Goal: Navigation & Orientation: Find specific page/section

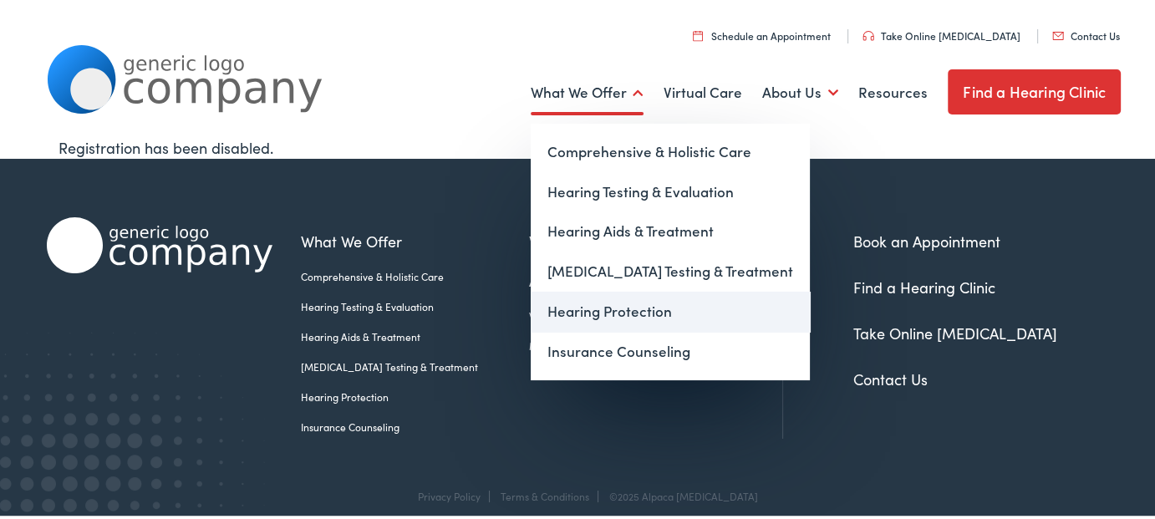
click at [604, 308] on link "Hearing Protection" at bounding box center [670, 309] width 279 height 40
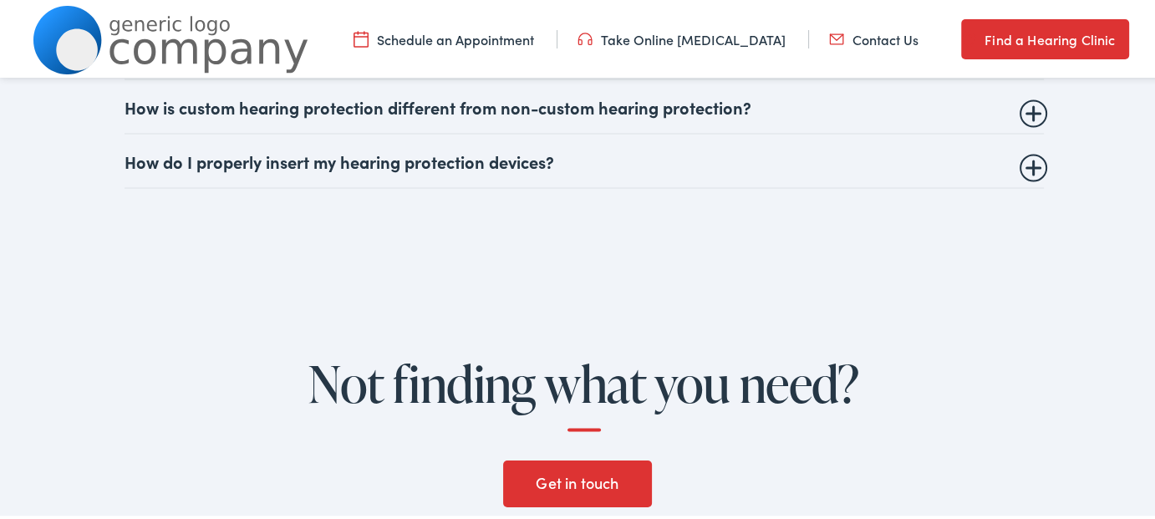
scroll to position [3009, 0]
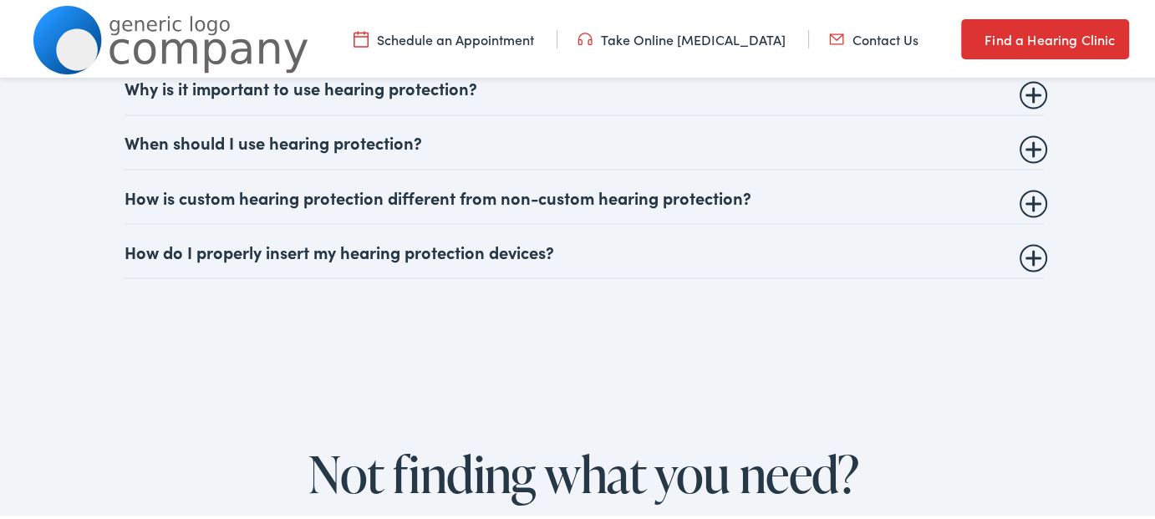
click at [356, 241] on summary "How do I properly insert my hearing protection devices?" at bounding box center [584, 248] width 919 height 20
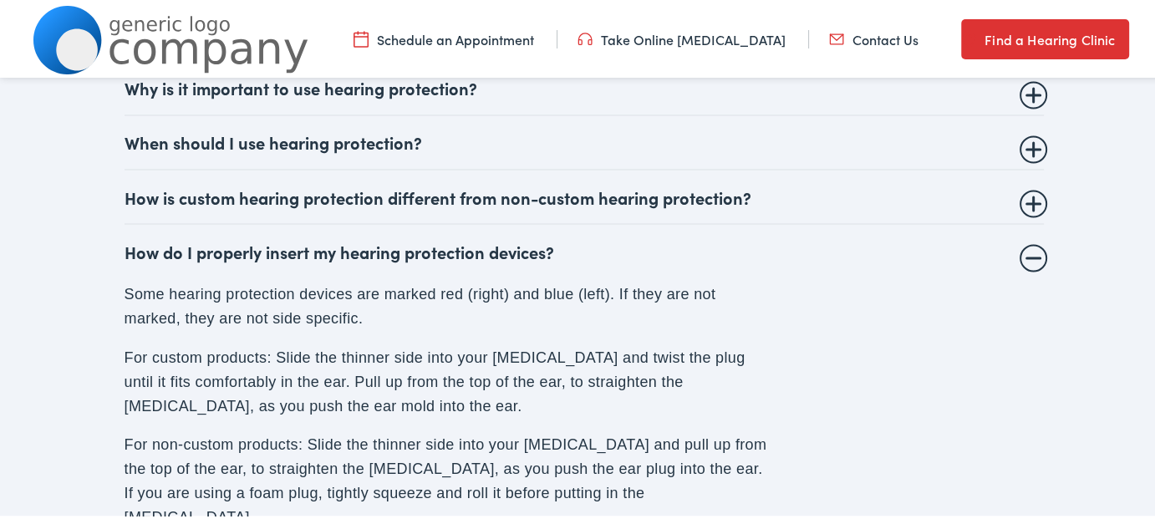
click at [357, 241] on summary "How do I properly insert my hearing protection devices?" at bounding box center [584, 248] width 919 height 20
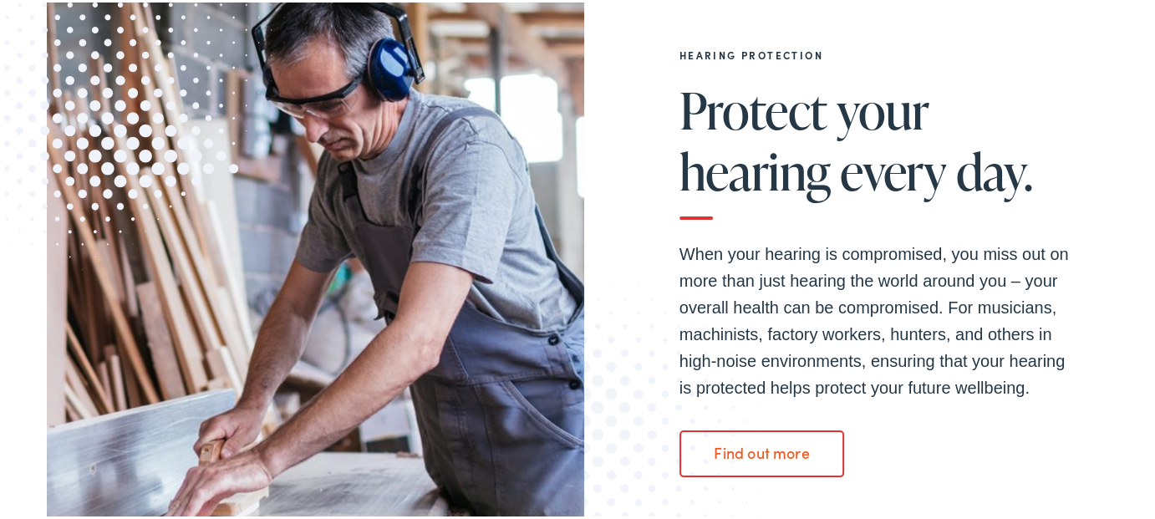
scroll to position [0, 0]
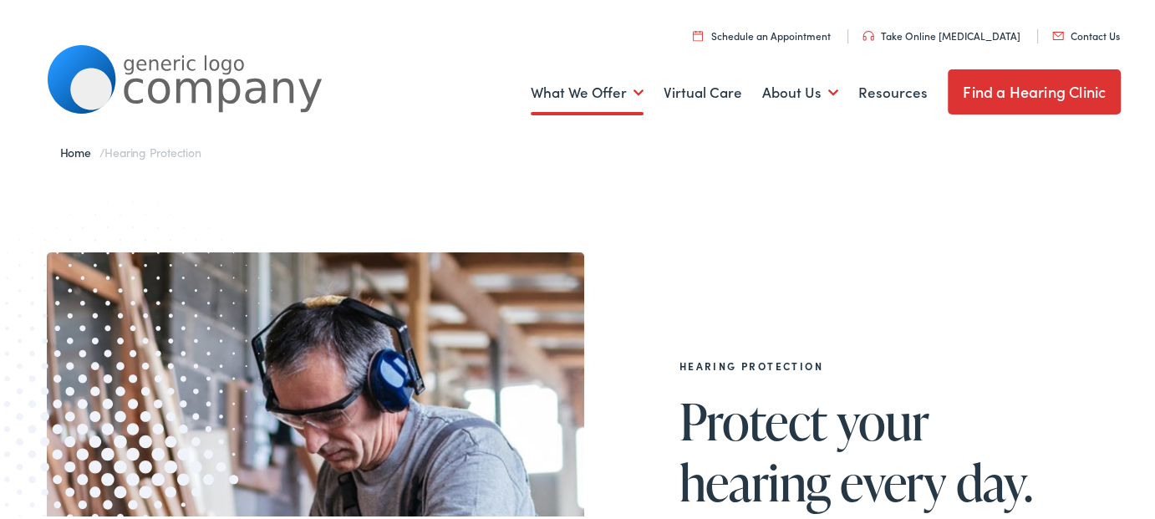
click at [155, 88] on img at bounding box center [185, 77] width 276 height 69
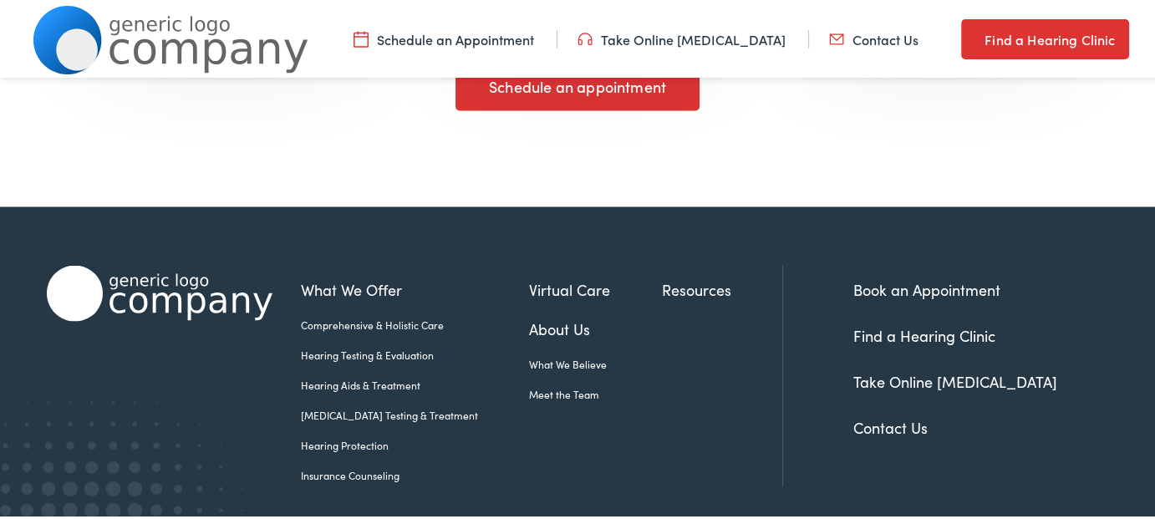
scroll to position [3133, 0]
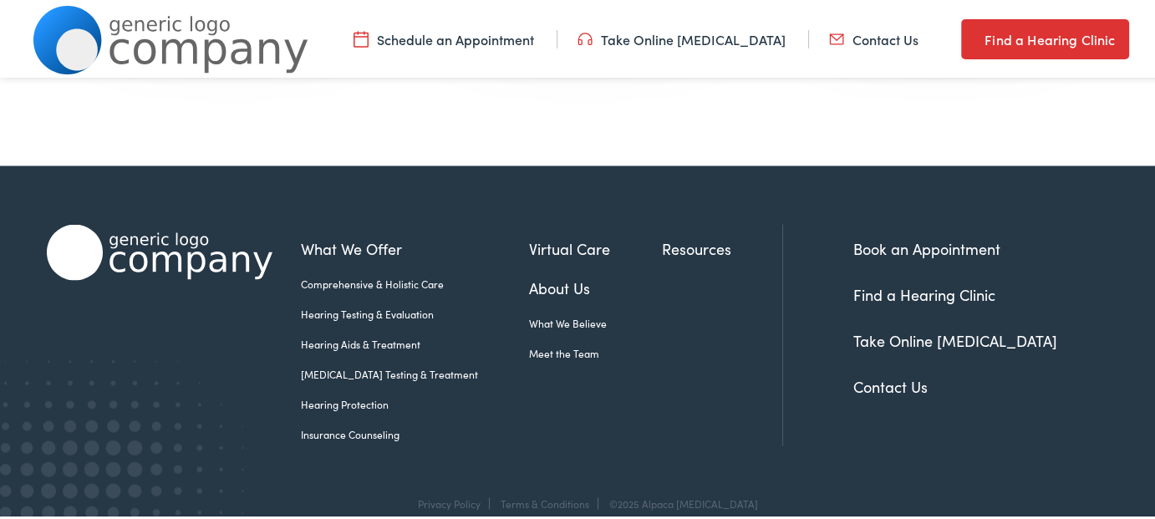
click at [898, 349] on ul "Book an Appointment Find a Hearing Clinic Take Online Hearing Test Contact Us" at bounding box center [986, 314] width 267 height 160
click at [896, 373] on link "Contact Us" at bounding box center [890, 383] width 74 height 21
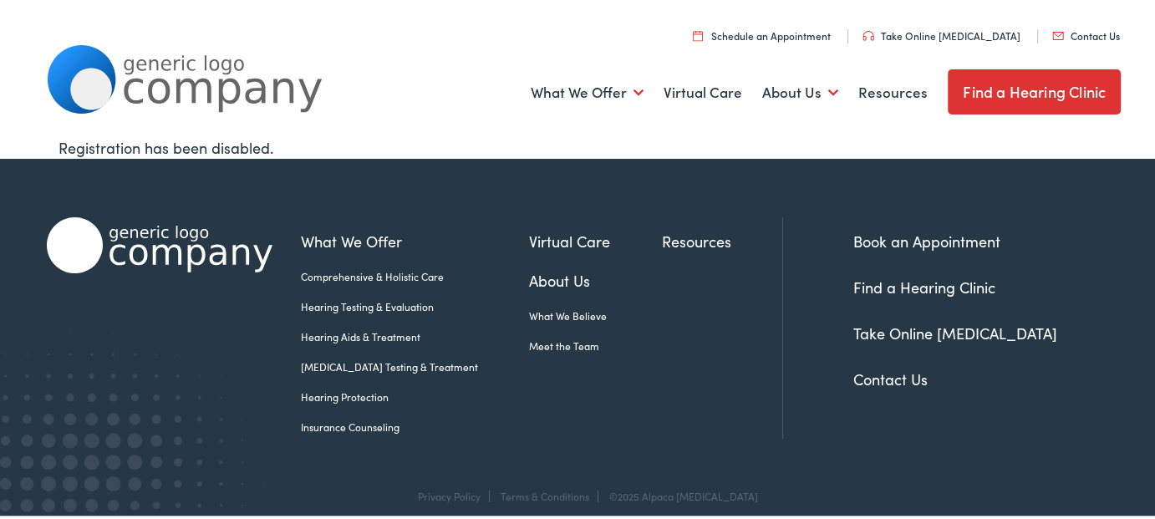
click at [995, 83] on link "Find a Hearing Clinic" at bounding box center [1034, 89] width 173 height 45
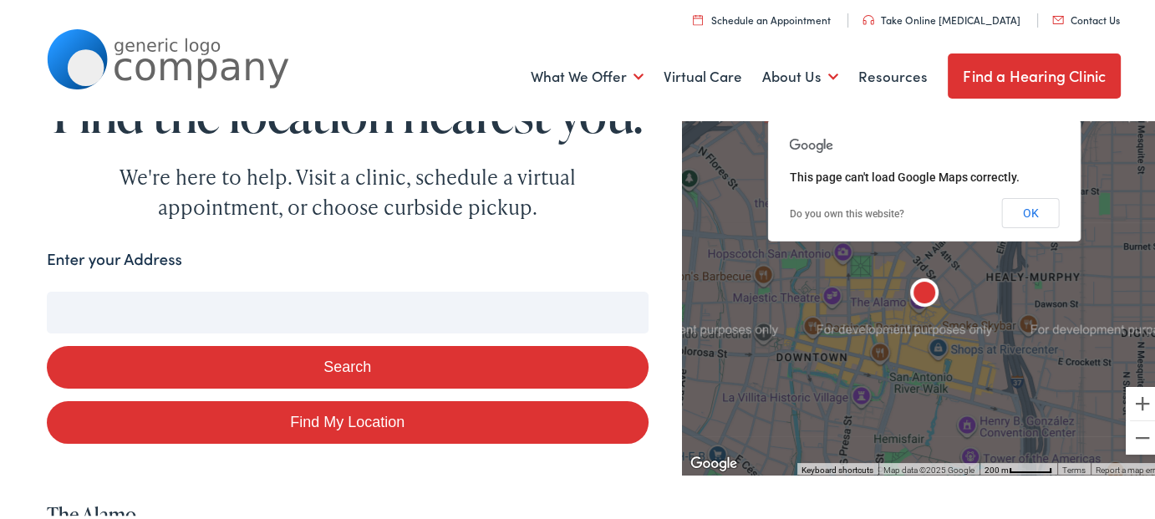
click at [1018, 202] on button "OK" at bounding box center [1031, 211] width 58 height 30
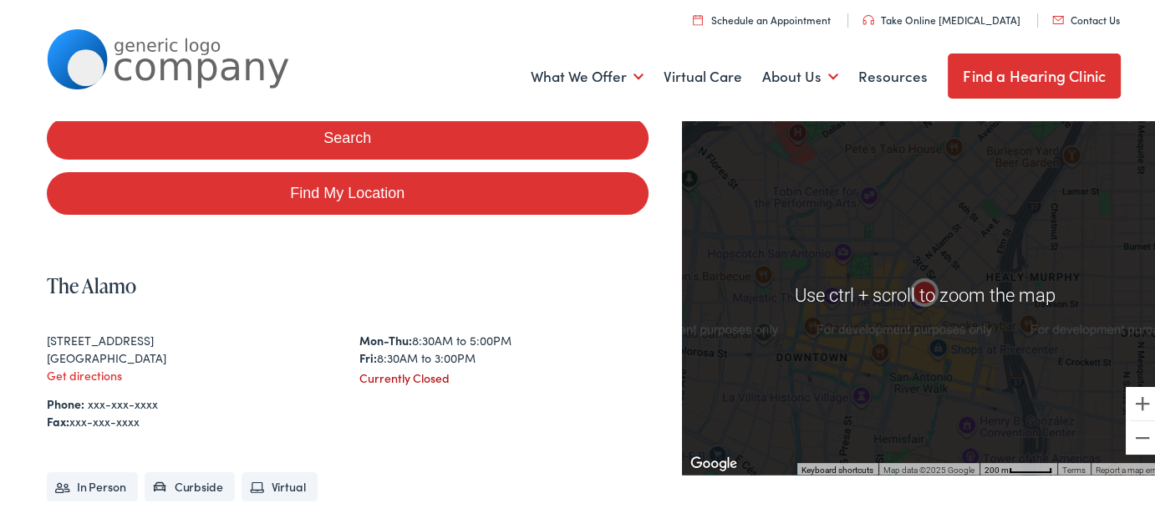
scroll to position [418, 0]
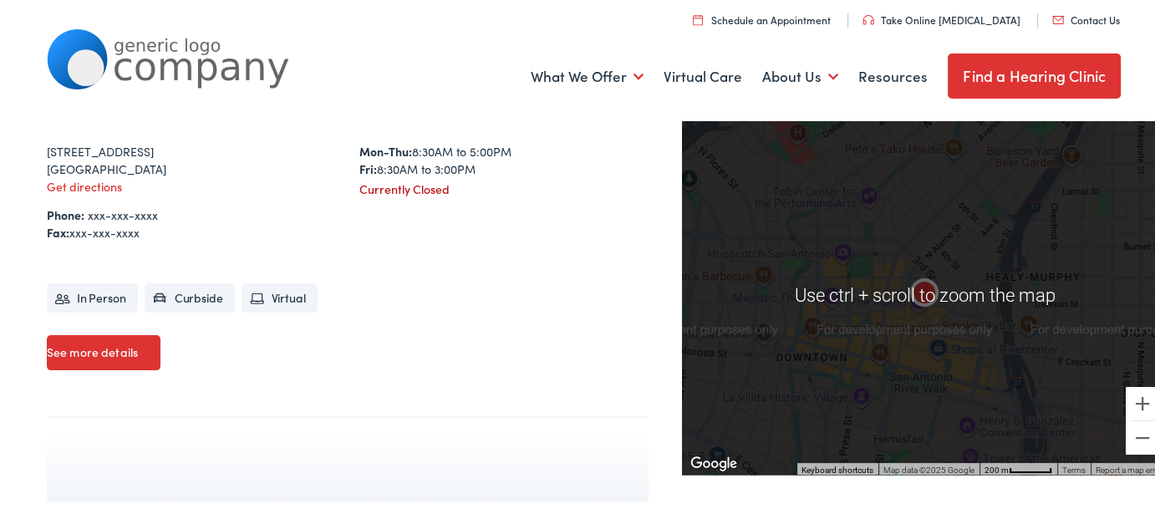
click at [494, 272] on ul "In Person Curbside Virtual" at bounding box center [348, 287] width 602 height 54
